Goal: Task Accomplishment & Management: Complete application form

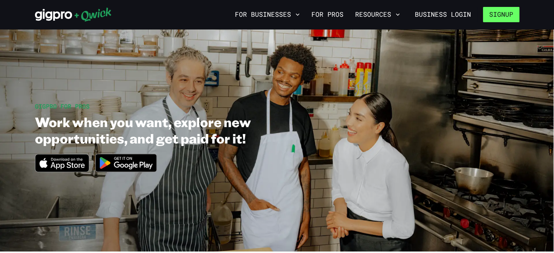
click at [506, 7] on button "Signup" at bounding box center [501, 14] width 36 height 15
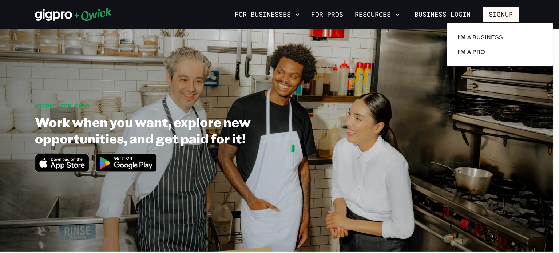
click at [330, 20] on div at bounding box center [279, 126] width 559 height 253
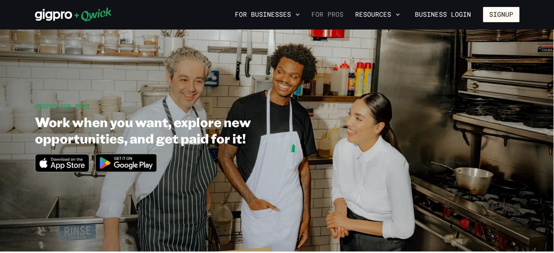
click at [329, 12] on link "For Pros" at bounding box center [327, 14] width 38 height 12
click at [507, 17] on button "Signup" at bounding box center [501, 14] width 36 height 15
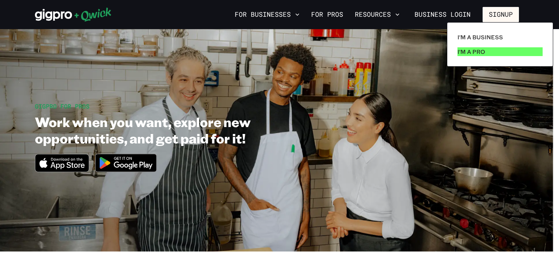
click at [483, 49] on p "I'm a Pro" at bounding box center [471, 51] width 28 height 9
click at [478, 48] on p "I'm a Pro" at bounding box center [471, 51] width 28 height 9
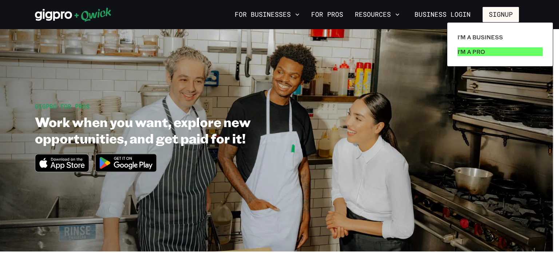
click at [475, 51] on p "I'm a Pro" at bounding box center [471, 51] width 28 height 9
